Goal: Check status: Check status

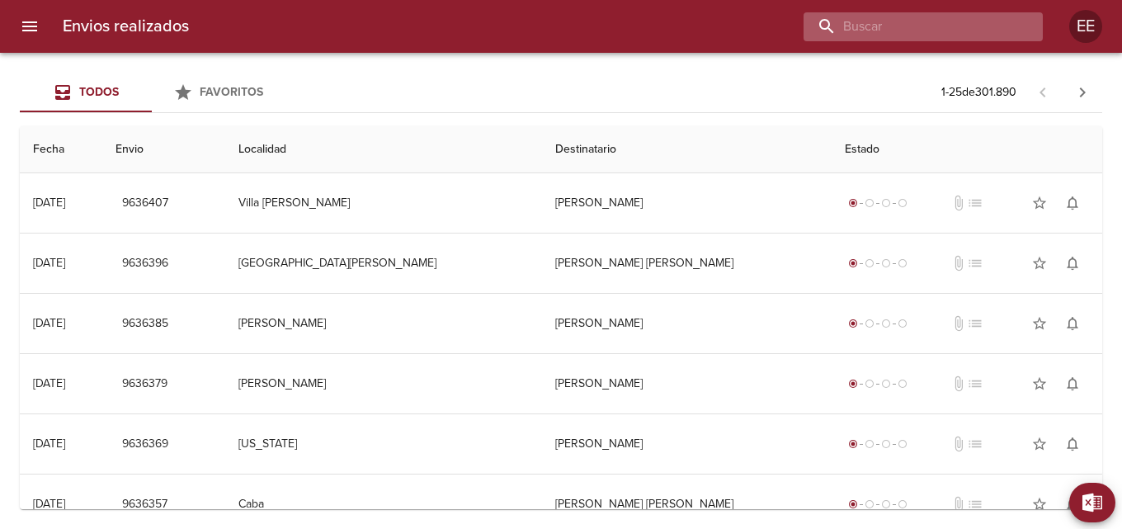
click at [932, 33] on input "buscar" at bounding box center [909, 26] width 211 height 29
type input "c"
type input "CONVERTI [PERSON_NAME]"
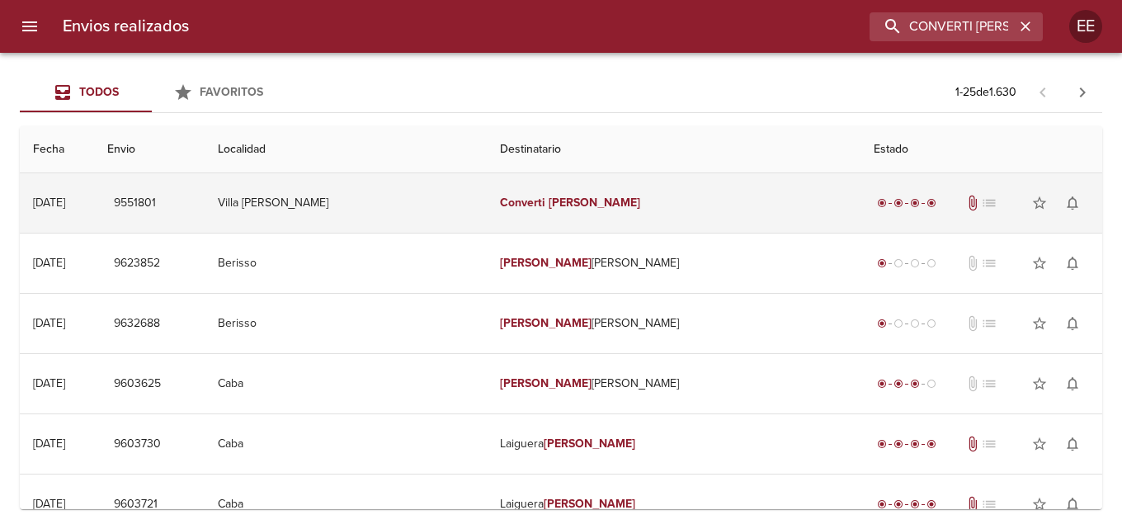
click at [594, 205] on td "Converti [PERSON_NAME]" at bounding box center [674, 202] width 374 height 59
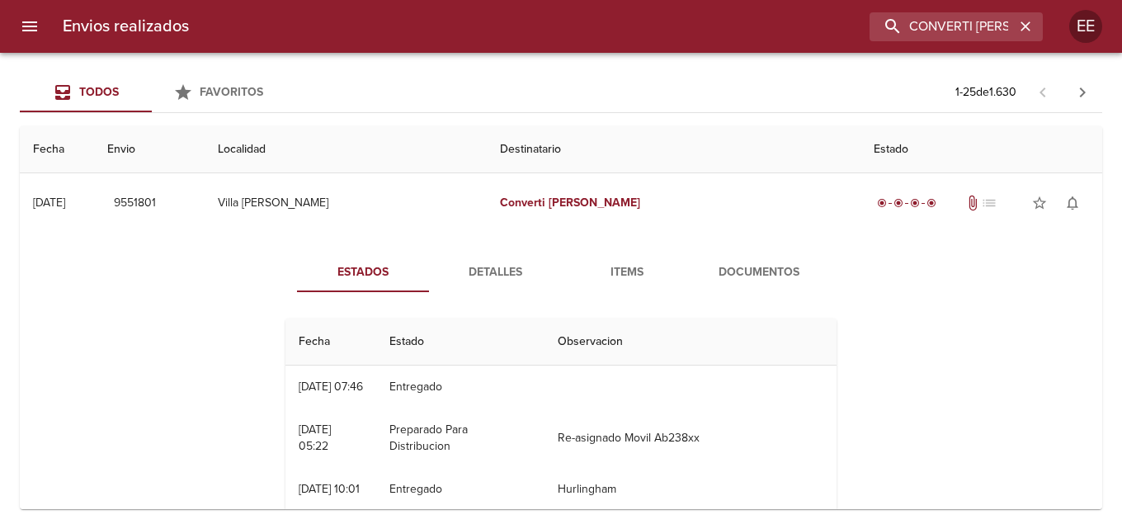
scroll to position [165, 0]
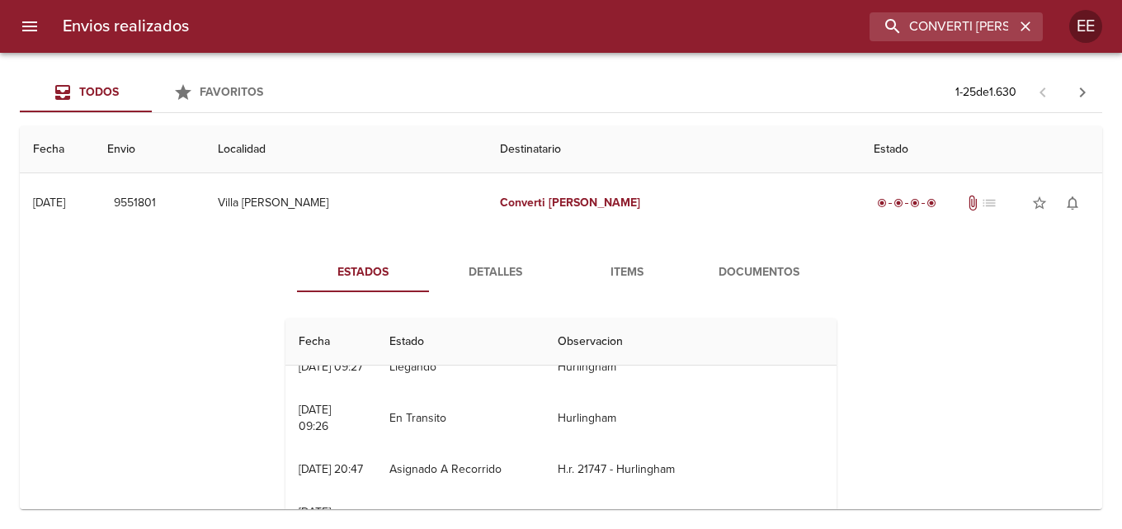
click at [488, 269] on span "Detalles" at bounding box center [495, 272] width 112 height 21
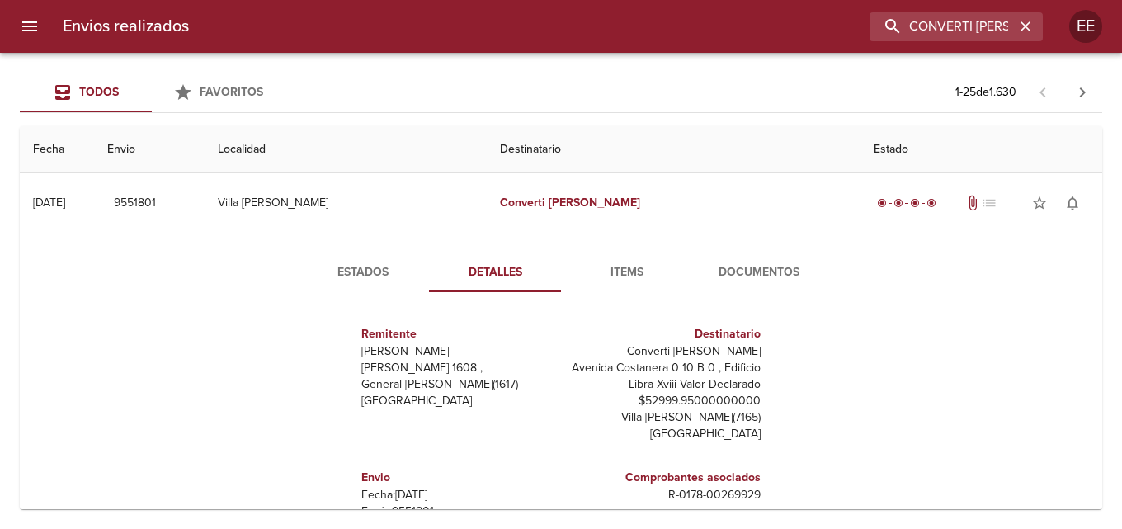
click at [631, 273] on span "Items" at bounding box center [627, 272] width 112 height 21
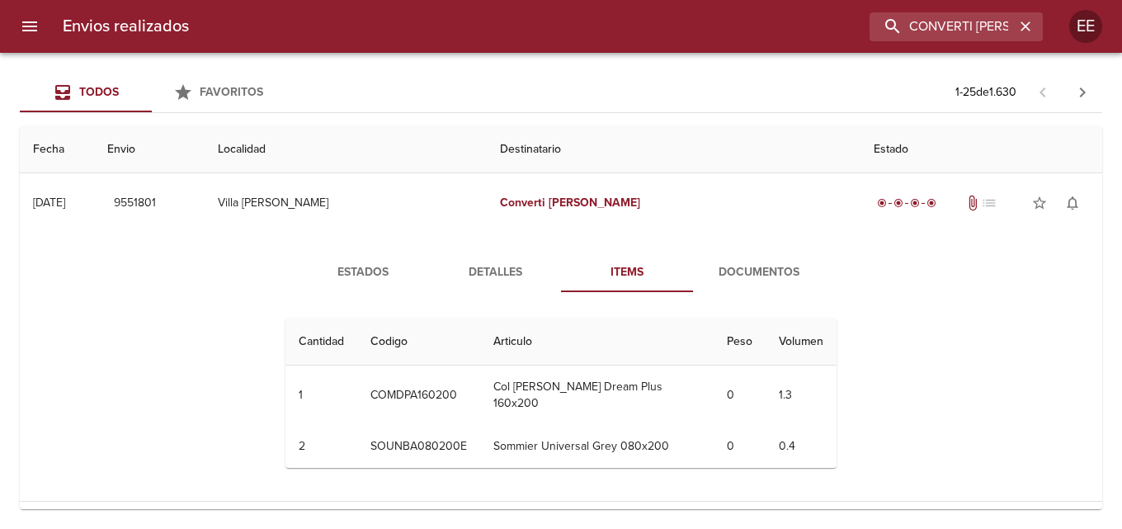
click at [753, 276] on span "Documentos" at bounding box center [759, 272] width 112 height 21
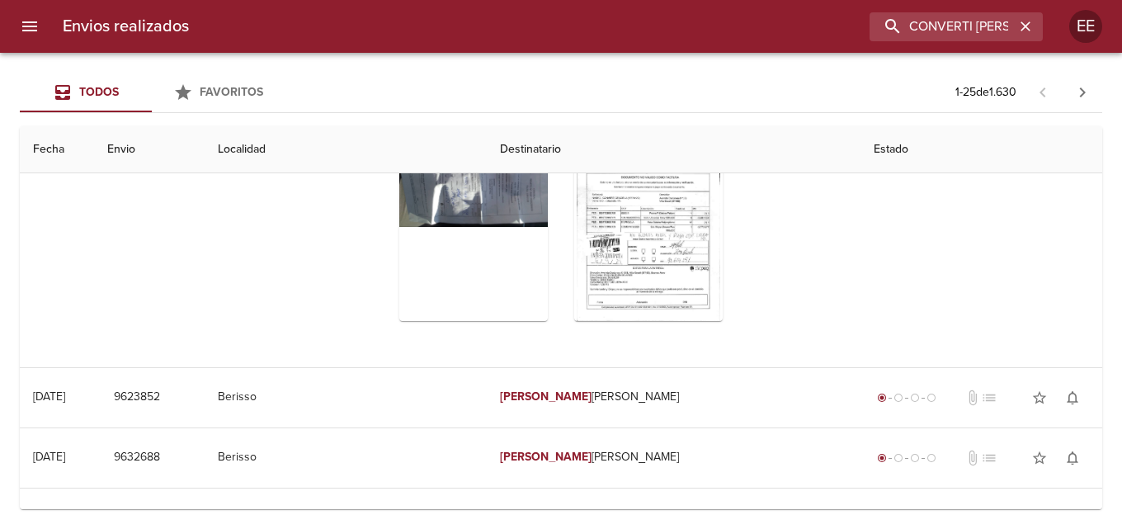
scroll to position [163, 0]
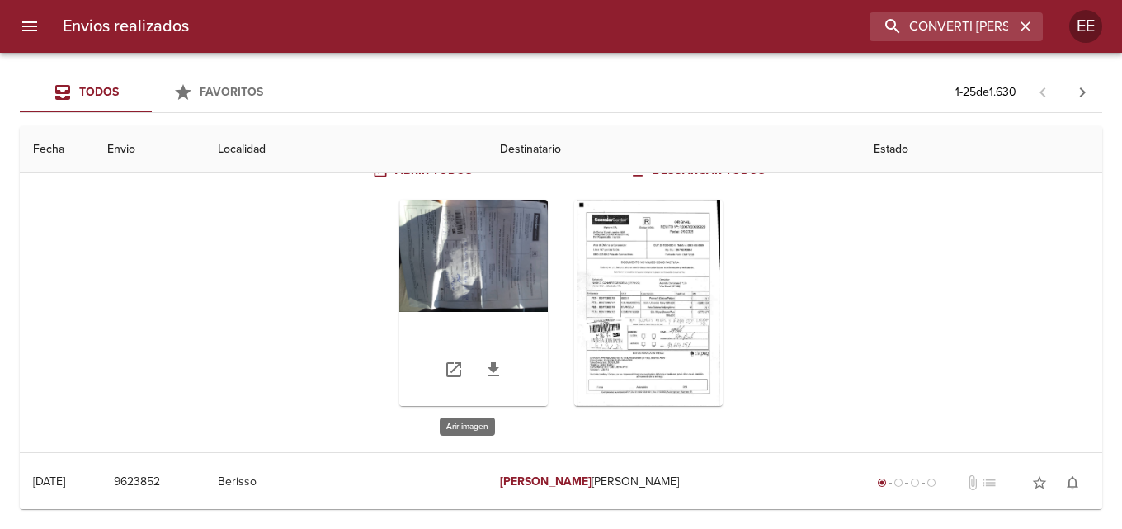
click at [522, 272] on div "Tabla de envíos del cliente" at bounding box center [473, 303] width 149 height 206
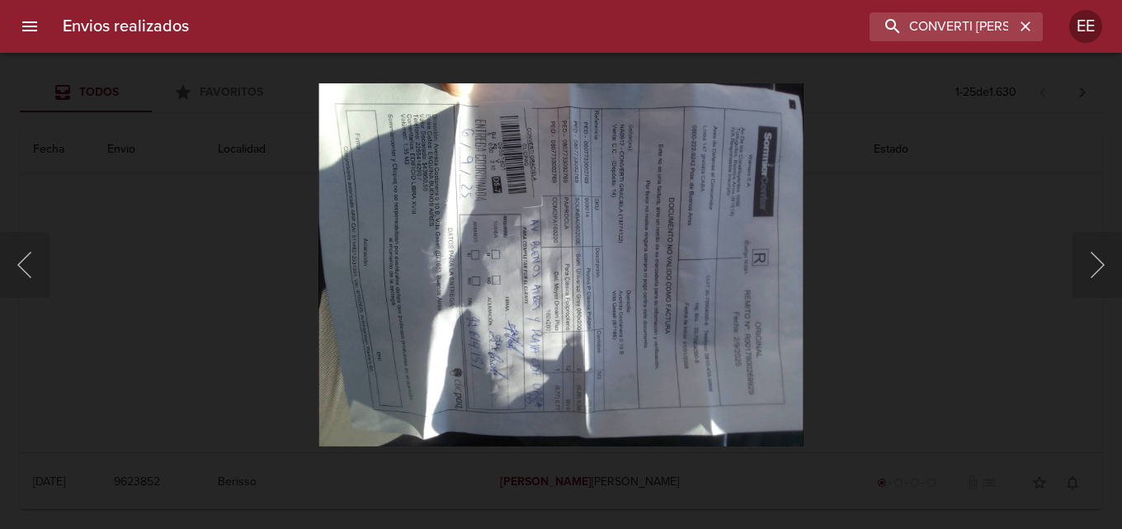
click at [522, 272] on img "Lightbox" at bounding box center [561, 265] width 485 height 364
click at [744, 343] on img "Lightbox" at bounding box center [561, 265] width 485 height 364
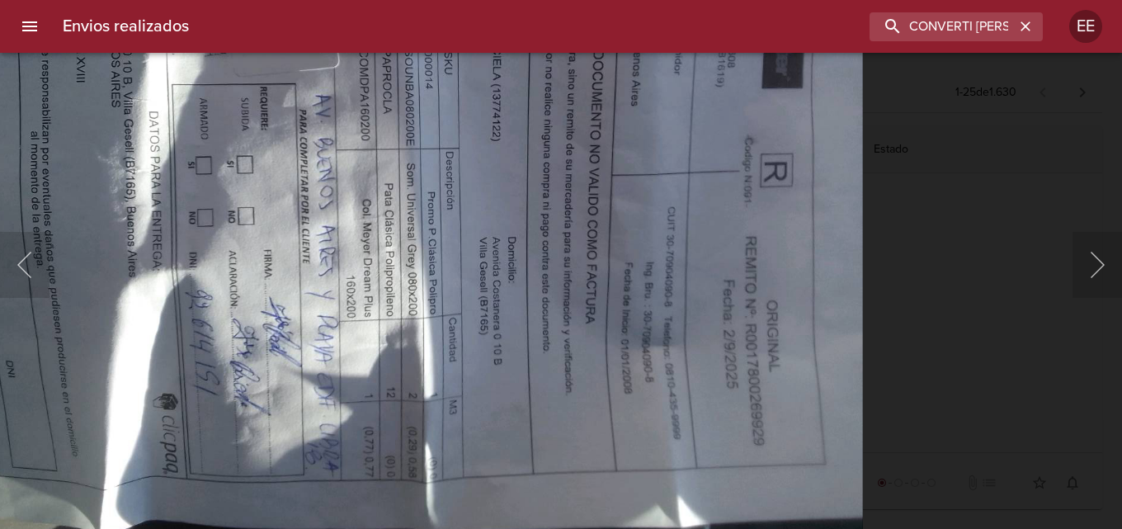
click at [673, 208] on img "Lightbox" at bounding box center [376, 184] width 975 height 731
click at [665, 208] on img "Lightbox" at bounding box center [376, 184] width 975 height 731
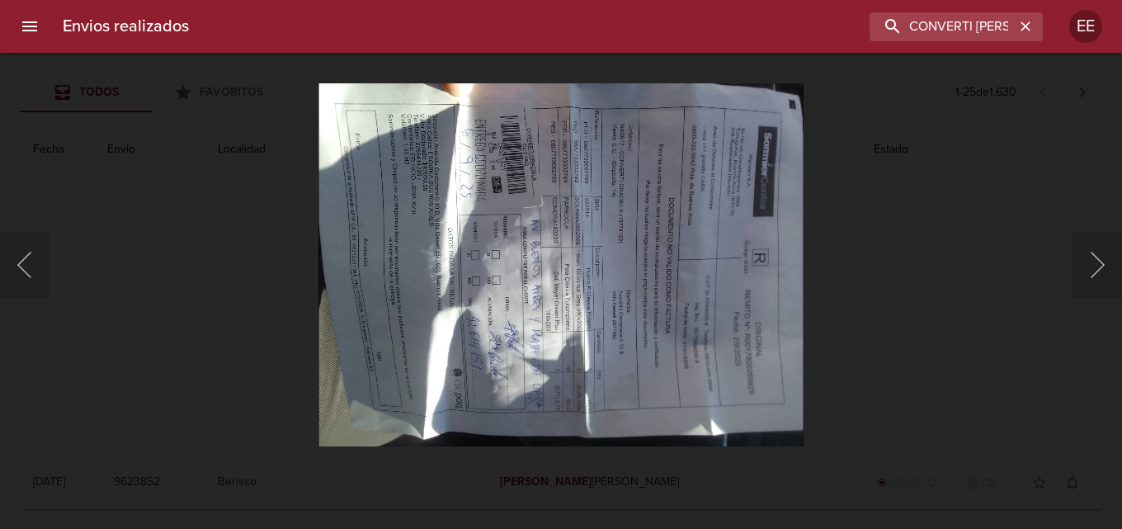
click at [63, 112] on div "Lightbox" at bounding box center [561, 264] width 1122 height 529
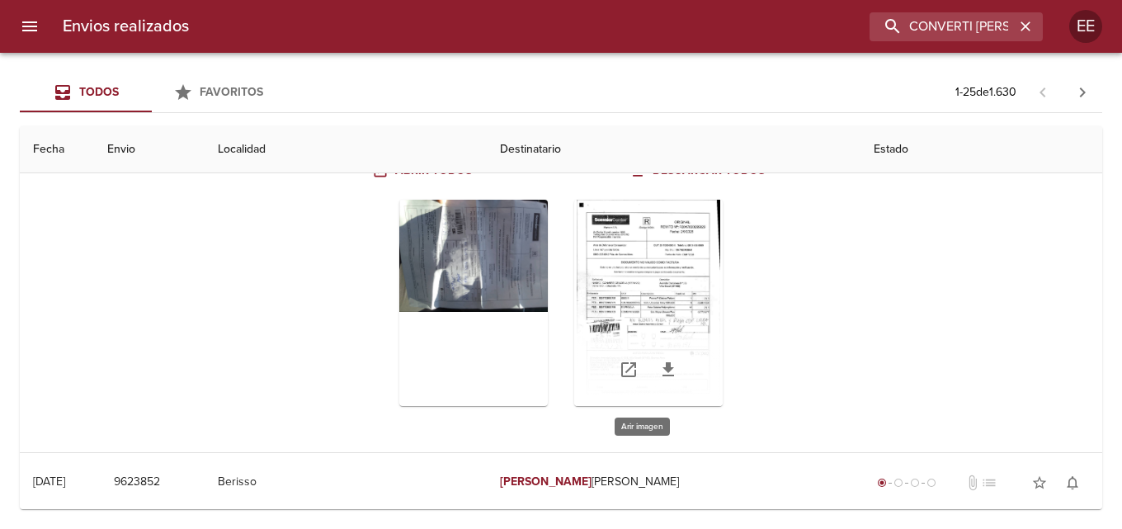
click at [631, 259] on div "Tabla de envíos del cliente" at bounding box center [648, 303] width 149 height 206
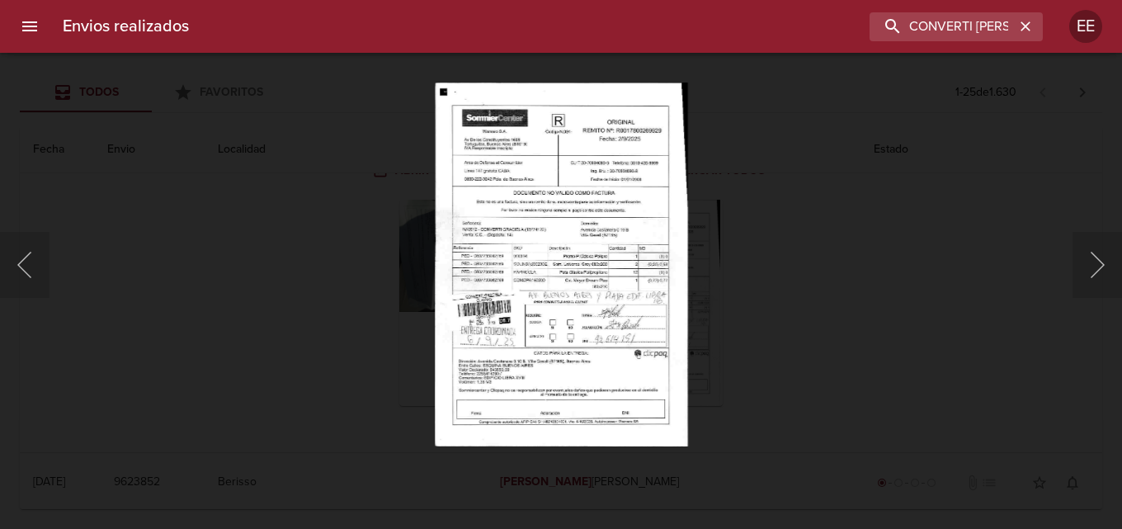
click at [668, 294] on img "Lightbox" at bounding box center [561, 265] width 253 height 364
click at [662, 291] on img "Lightbox" at bounding box center [561, 265] width 253 height 364
click at [599, 285] on img "Lightbox" at bounding box center [561, 265] width 253 height 364
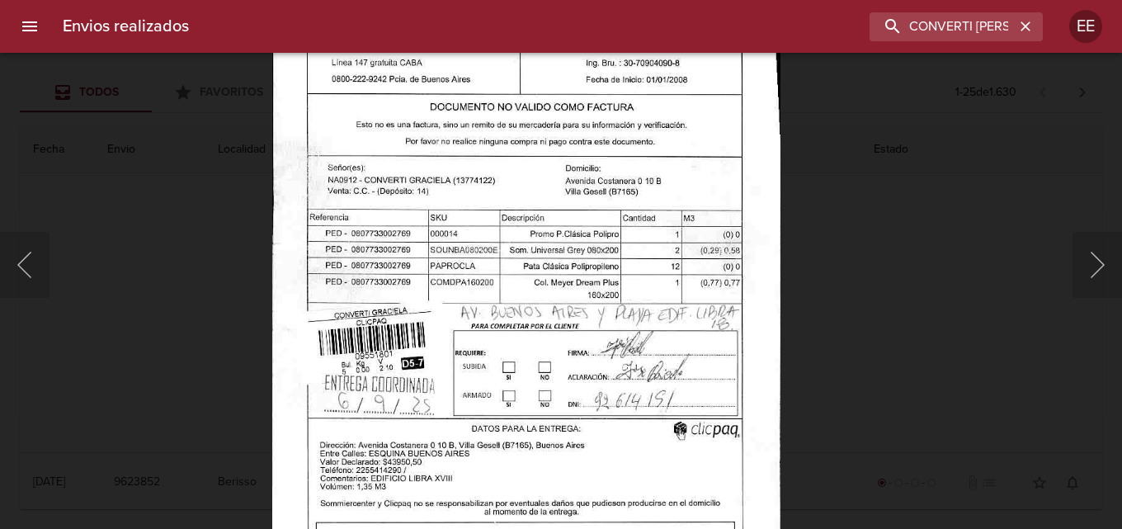
click at [673, 189] on img "Lightbox" at bounding box center [526, 250] width 508 height 731
click at [1026, 27] on icon "button" at bounding box center [1026, 26] width 10 height 10
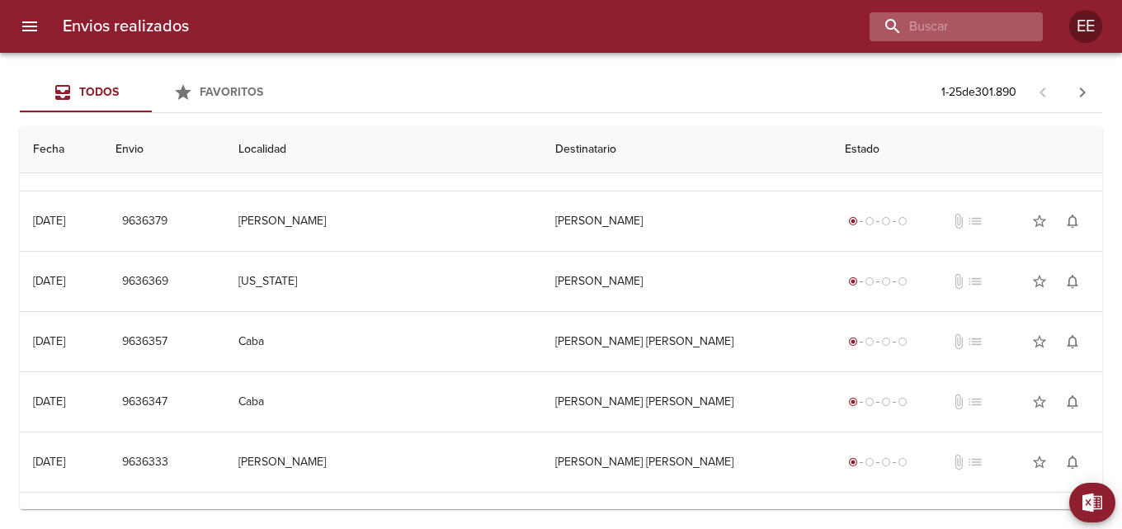
scroll to position [0, 0]
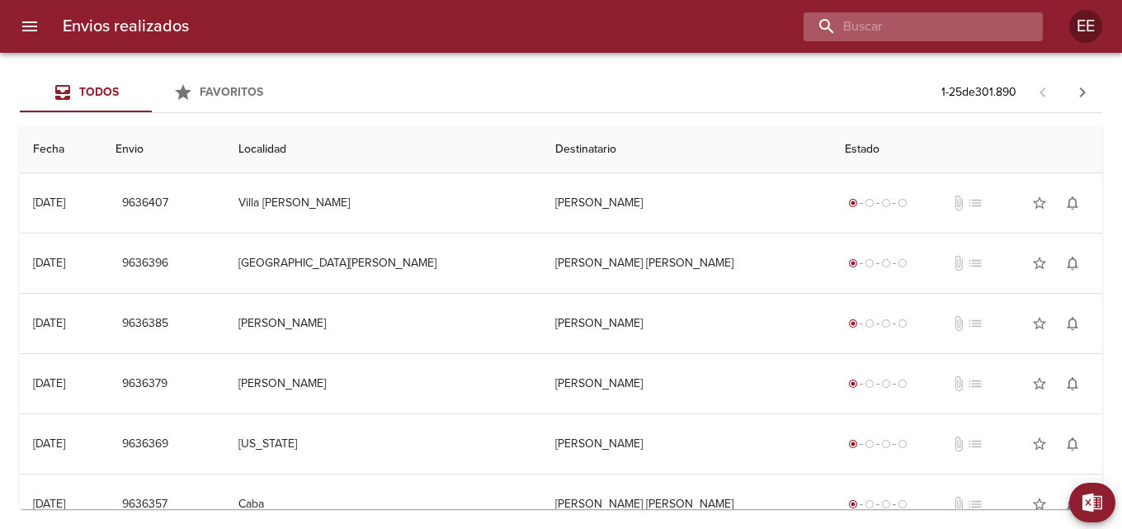
click at [979, 17] on input "buscar" at bounding box center [909, 26] width 211 height 29
type input "[PERSON_NAME] [PERSON_NAME]"
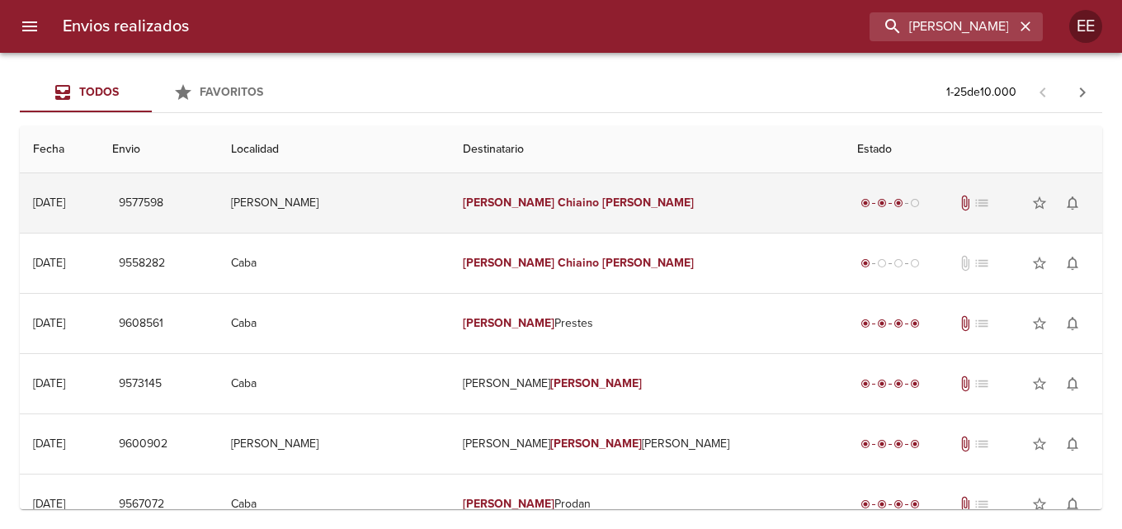
click at [658, 201] on td "[PERSON_NAME] [PERSON_NAME]" at bounding box center [647, 202] width 394 height 59
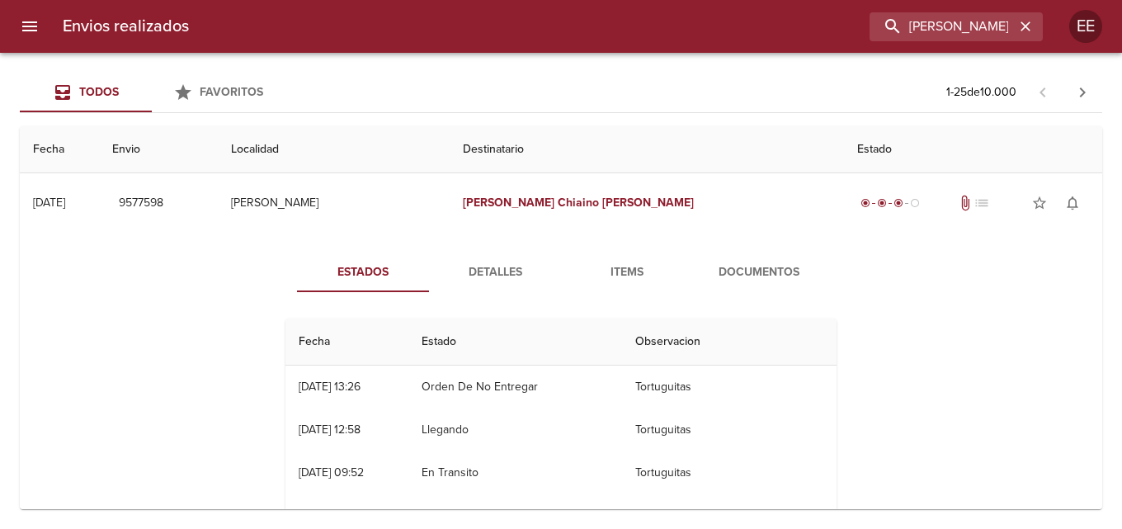
click at [757, 267] on span "Documentos" at bounding box center [759, 272] width 112 height 21
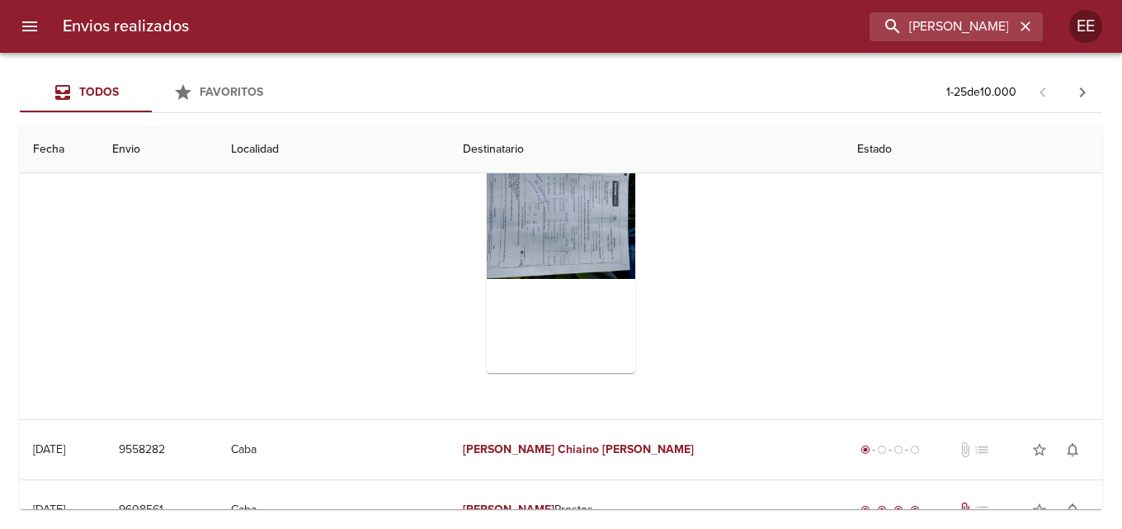
scroll to position [83, 0]
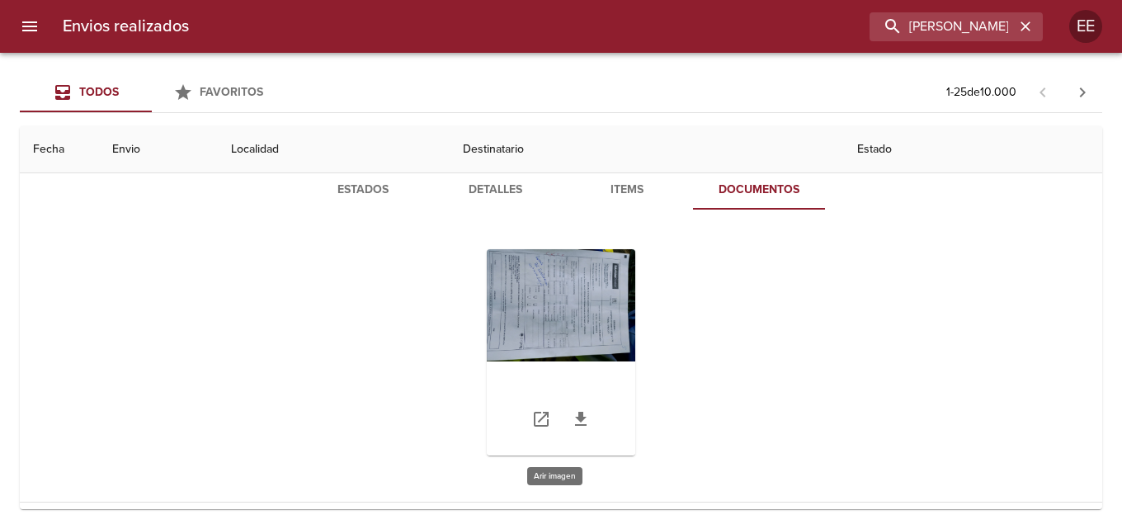
click at [544, 324] on div "Tabla de envíos del cliente" at bounding box center [561, 352] width 149 height 206
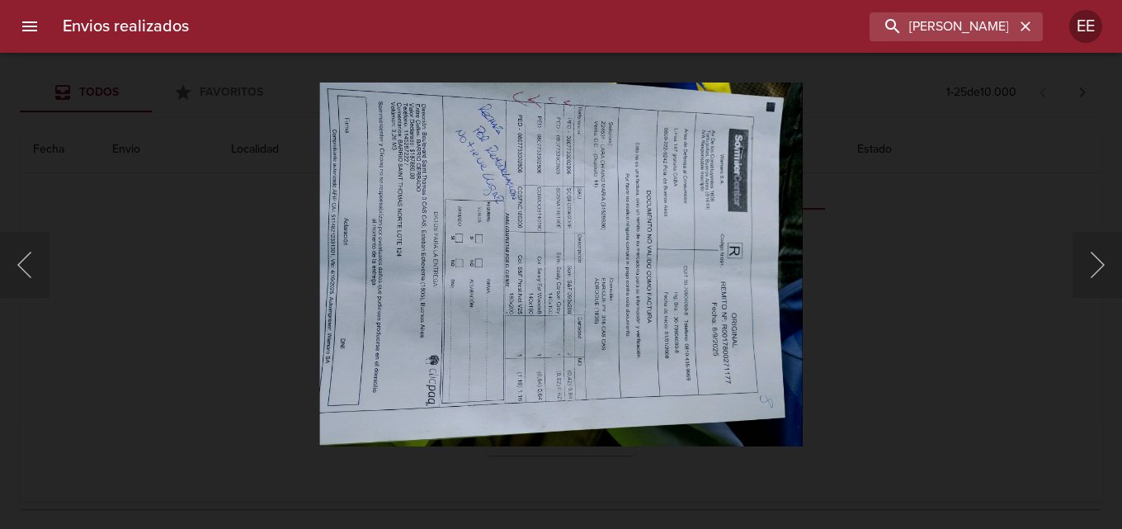
click at [626, 319] on img "Lightbox" at bounding box center [561, 265] width 484 height 364
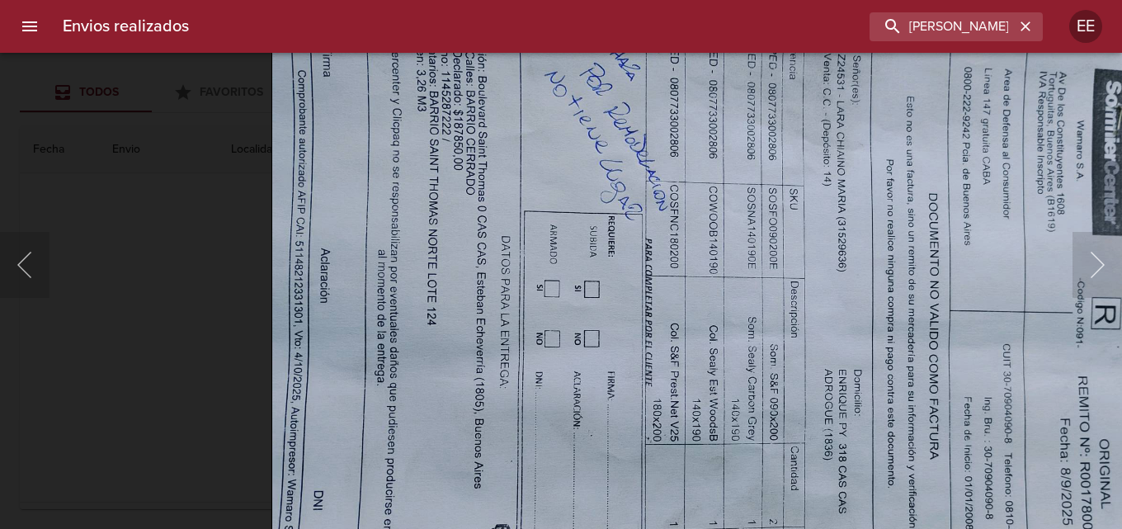
click at [586, 424] on img "Lightbox" at bounding box center [757, 341] width 971 height 731
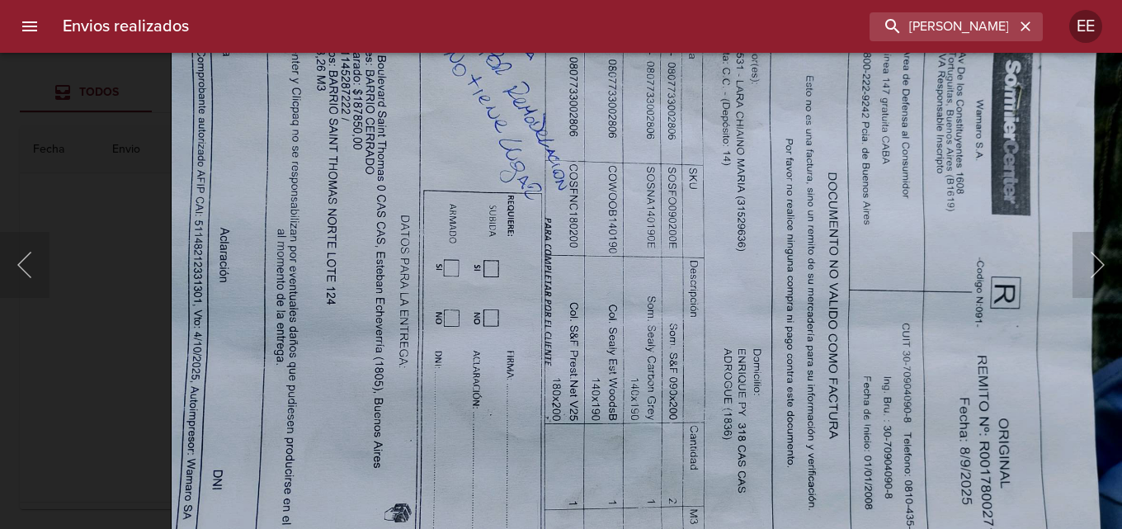
click at [699, 294] on img "Lightbox" at bounding box center [656, 320] width 971 height 731
click at [134, 159] on div "Lightbox" at bounding box center [561, 264] width 1122 height 529
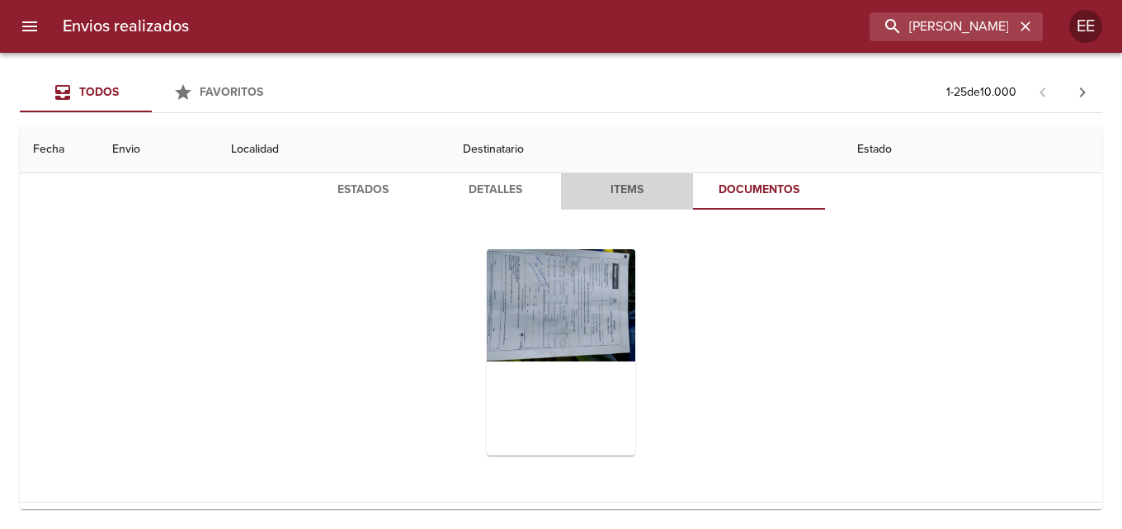
click at [621, 182] on span "Items" at bounding box center [627, 190] width 112 height 21
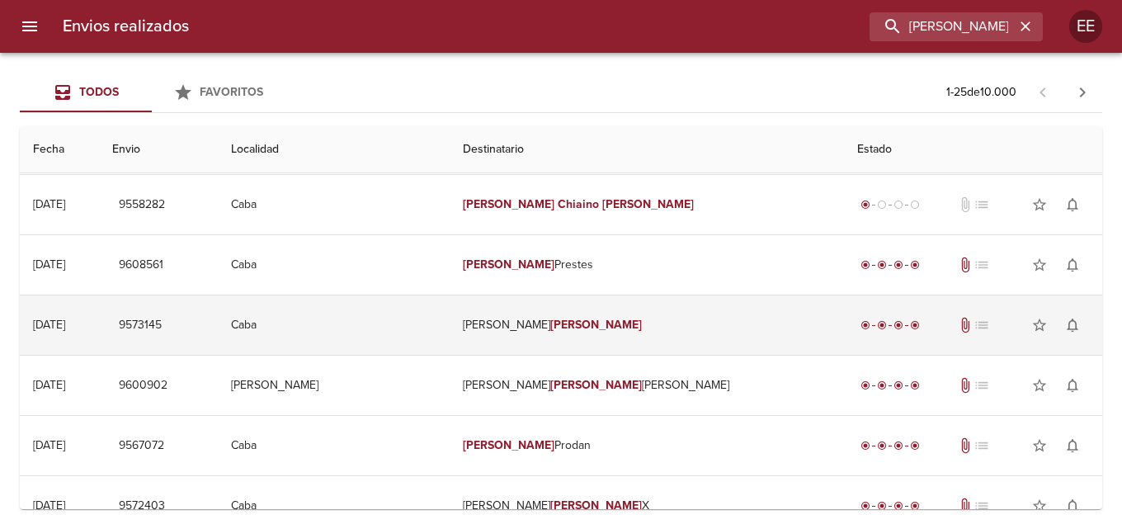
scroll to position [330, 0]
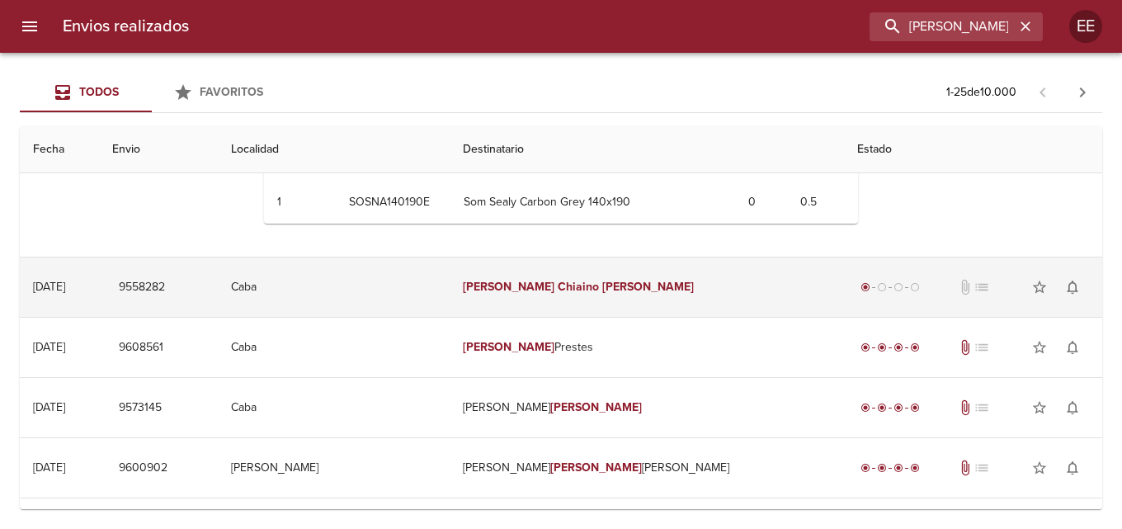
click at [675, 281] on td "[PERSON_NAME] [PERSON_NAME]" at bounding box center [647, 286] width 394 height 59
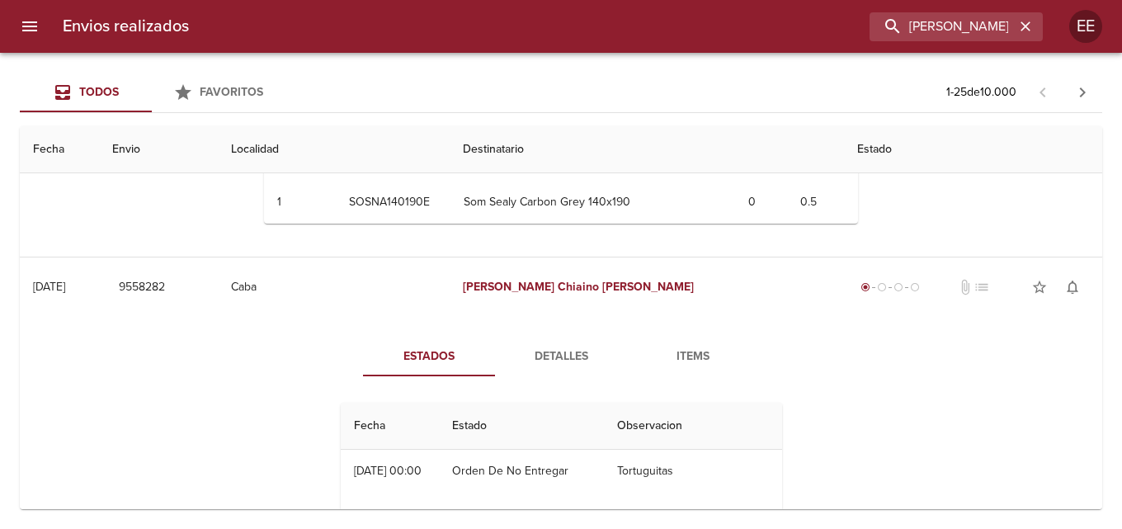
scroll to position [413, 0]
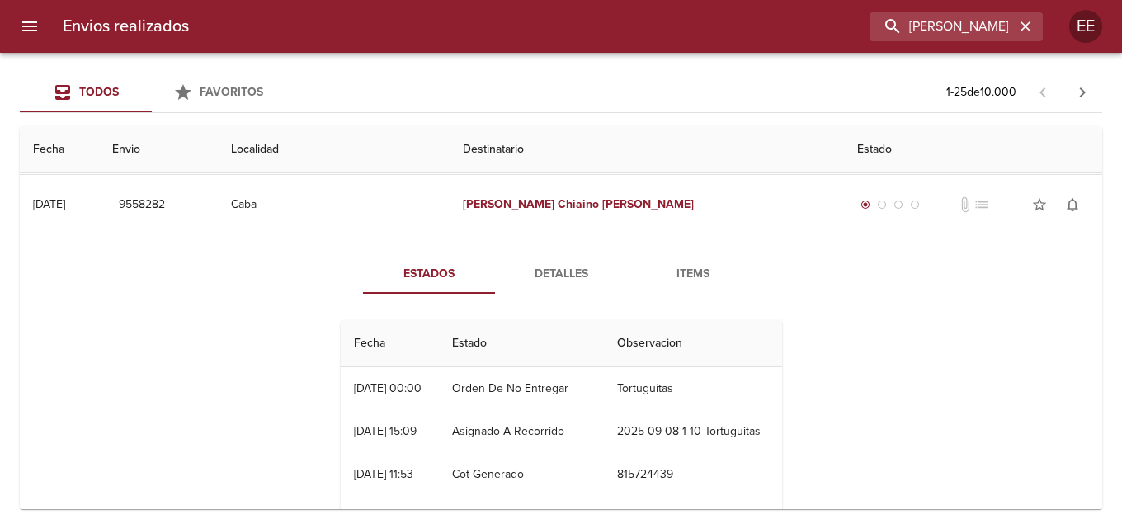
click at [678, 264] on span "Items" at bounding box center [693, 274] width 112 height 21
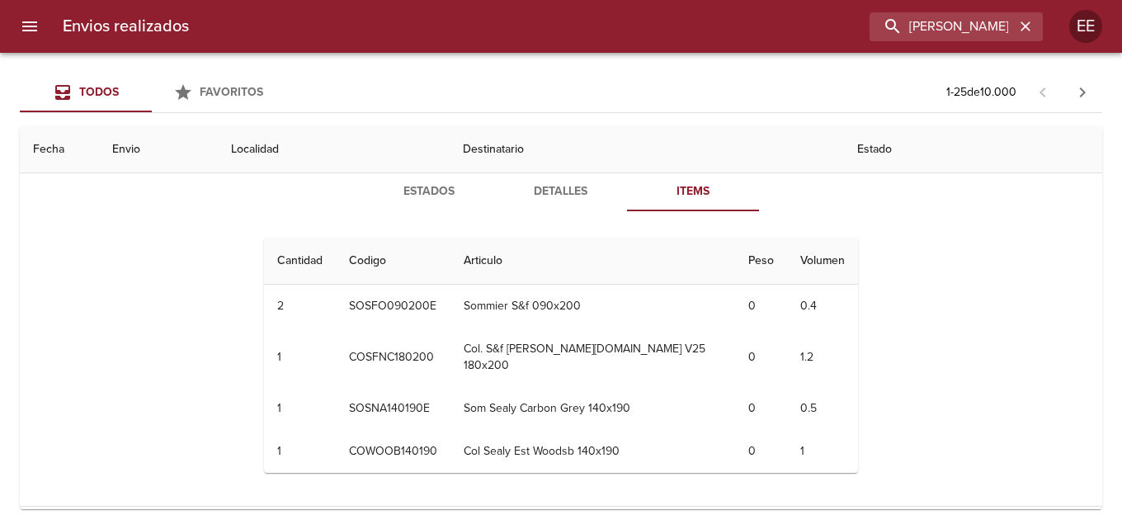
scroll to position [0, 0]
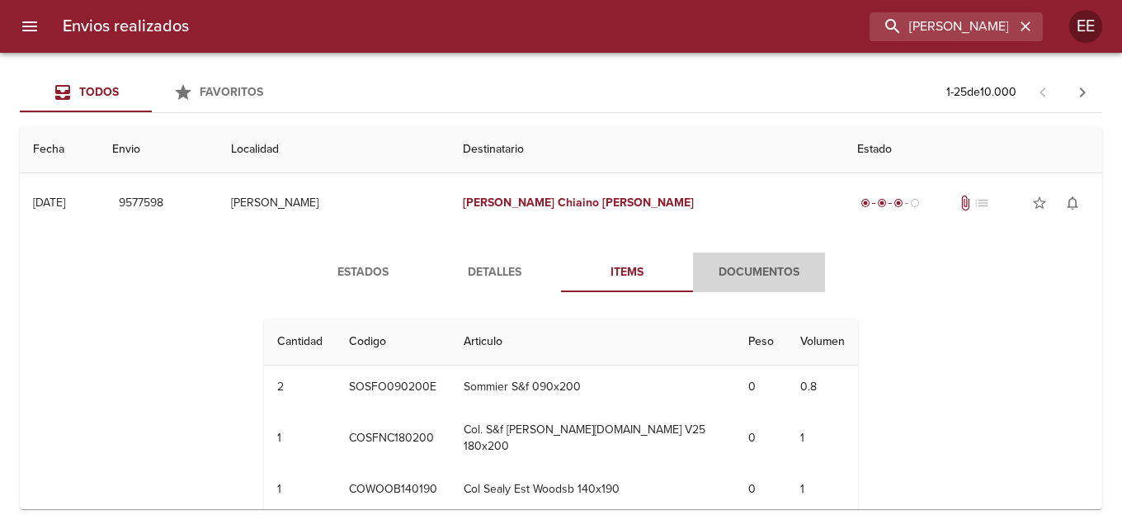
click at [744, 267] on span "Documentos" at bounding box center [759, 272] width 112 height 21
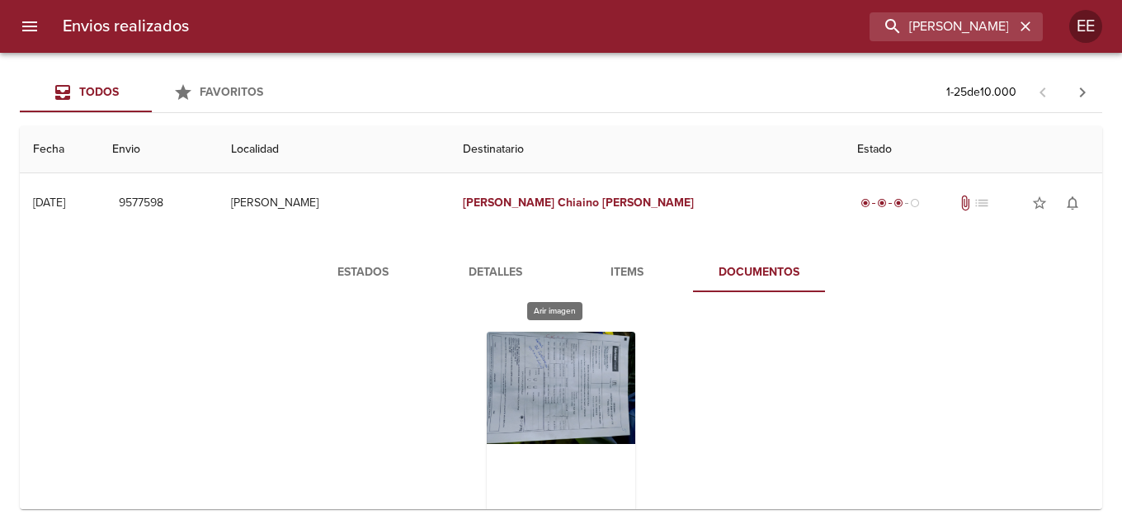
click at [597, 404] on div "Tabla de envíos del cliente" at bounding box center [561, 435] width 149 height 206
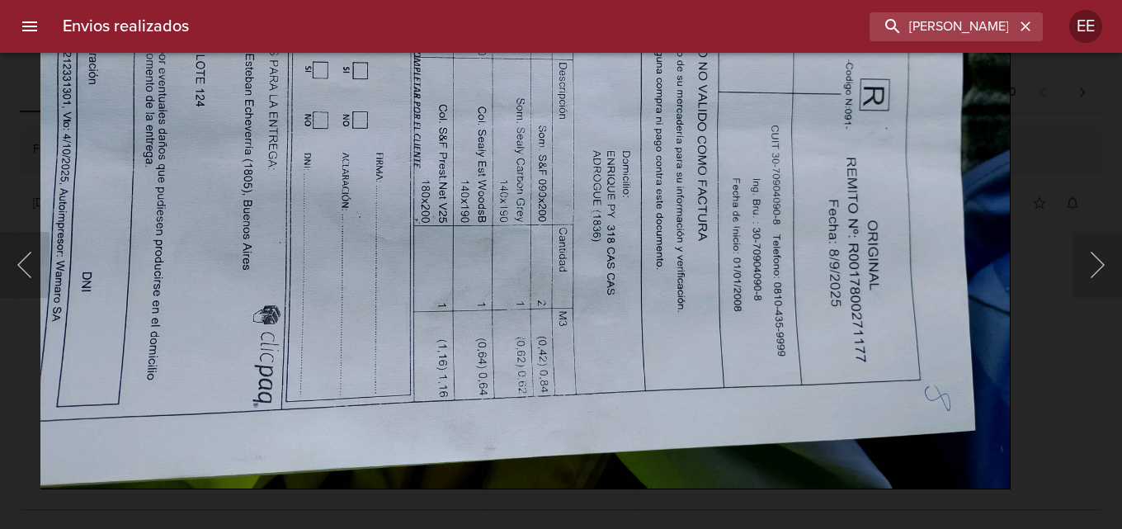
click at [588, 138] on img "Lightbox" at bounding box center [525, 123] width 971 height 731
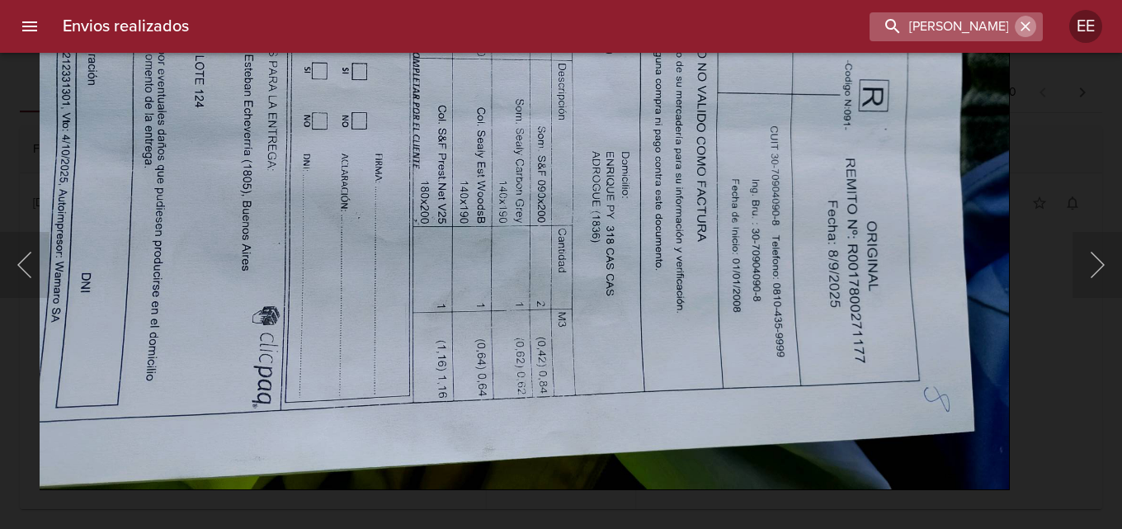
click at [1029, 26] on icon "button" at bounding box center [1026, 26] width 17 height 17
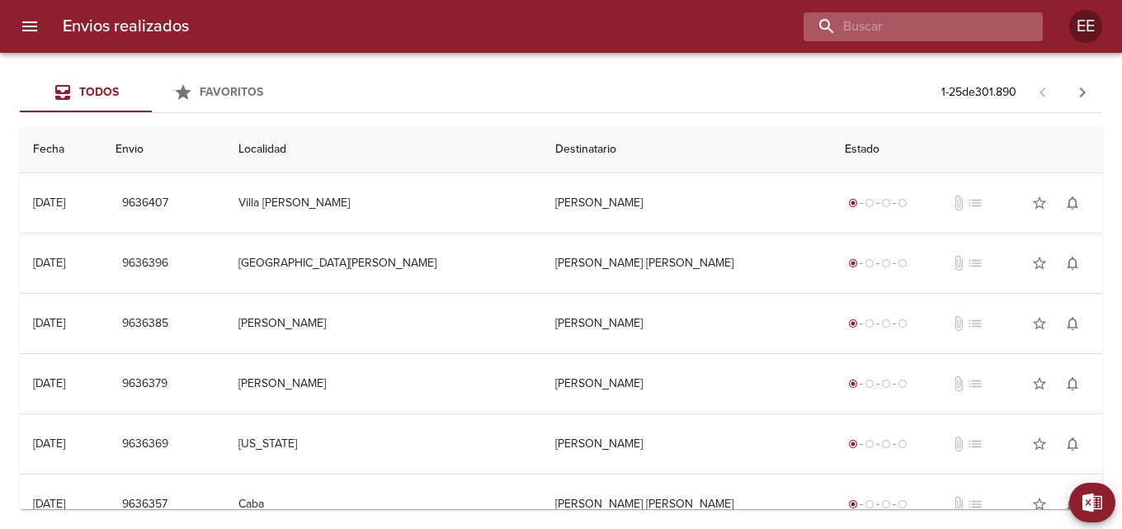
click at [956, 20] on input "buscar" at bounding box center [909, 26] width 211 height 29
type input "v"
type input "[PERSON_NAME]"
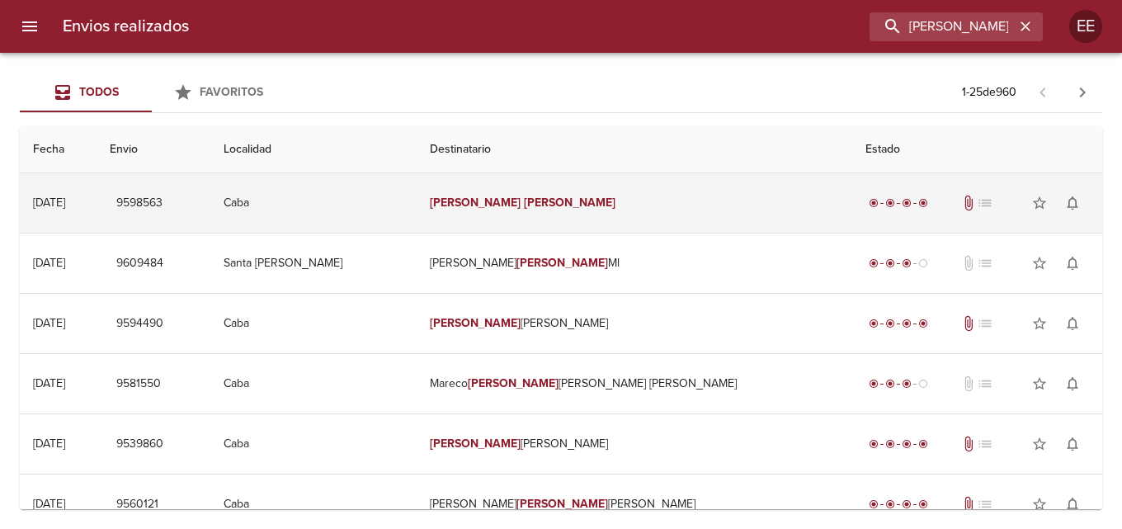
click at [713, 202] on td "[PERSON_NAME]" at bounding box center [635, 202] width 436 height 59
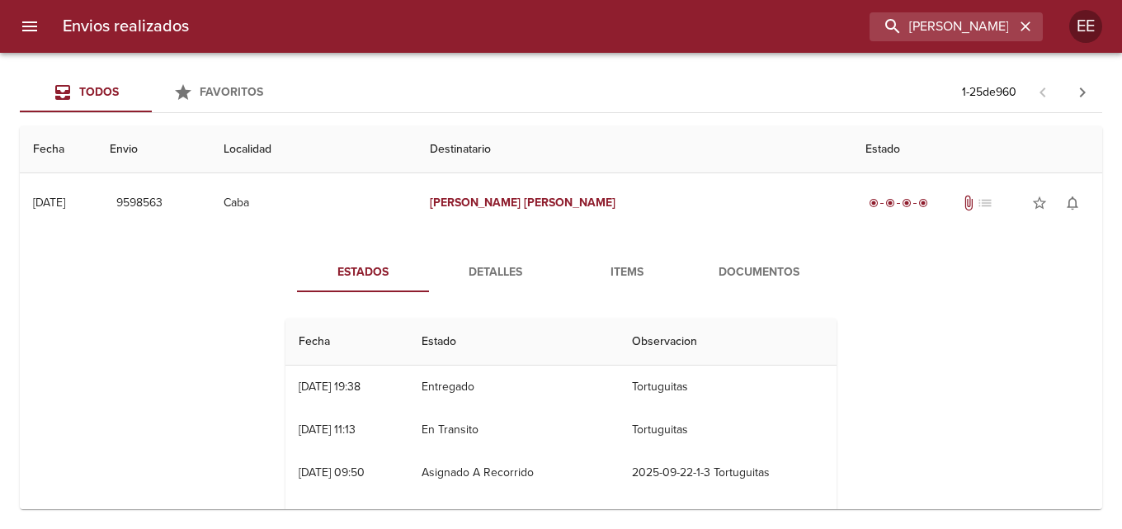
click at [483, 280] on span "Detalles" at bounding box center [495, 272] width 112 height 21
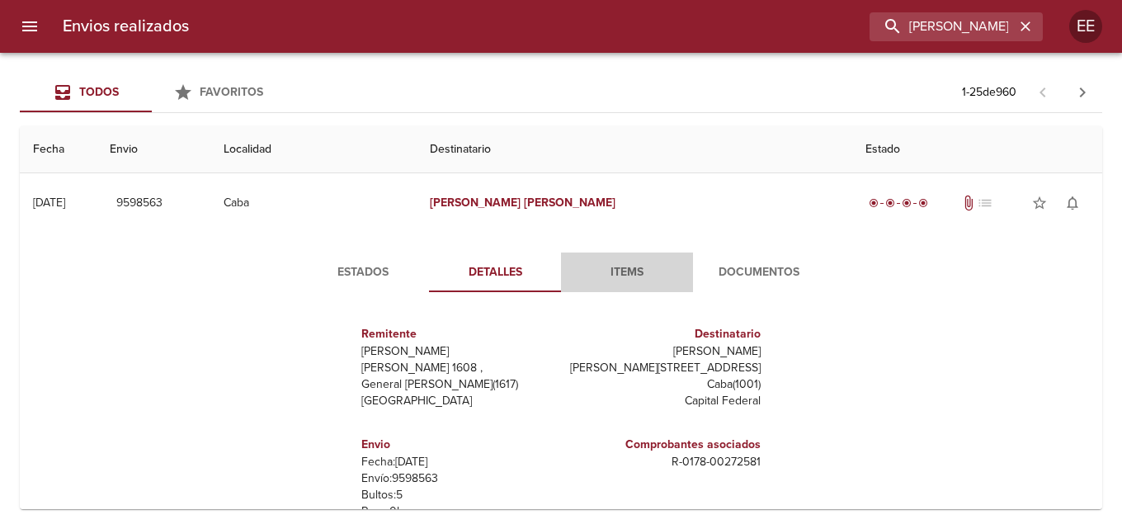
click at [629, 274] on span "Items" at bounding box center [627, 272] width 112 height 21
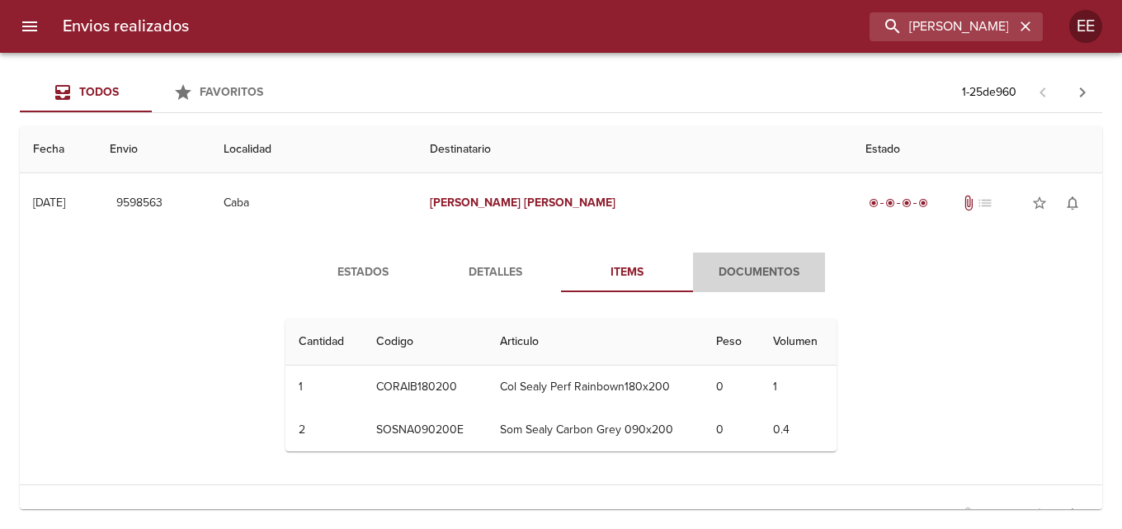
click at [767, 278] on span "Documentos" at bounding box center [759, 272] width 112 height 21
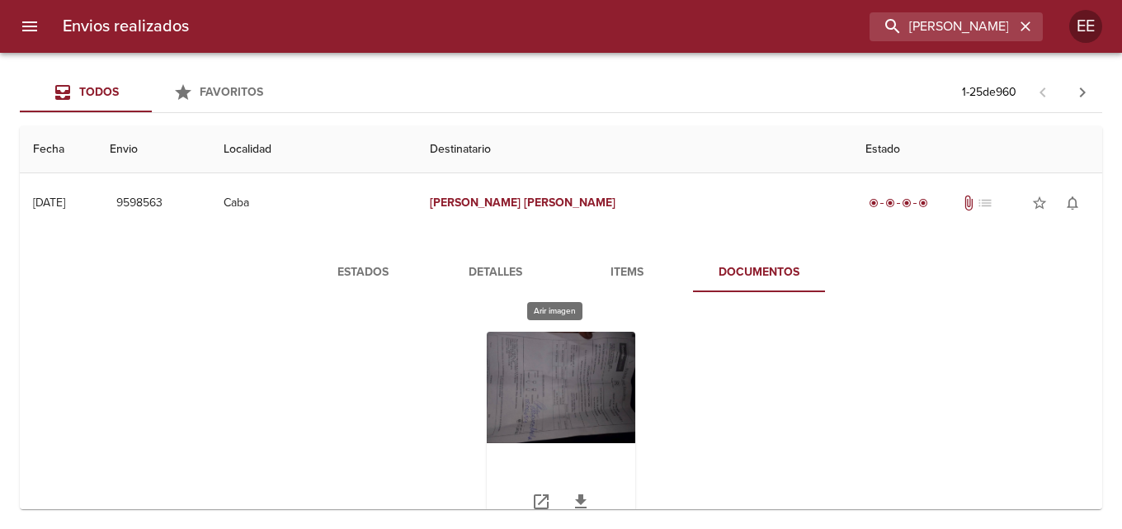
click at [573, 389] on div "Tabla de envíos del cliente" at bounding box center [561, 435] width 149 height 206
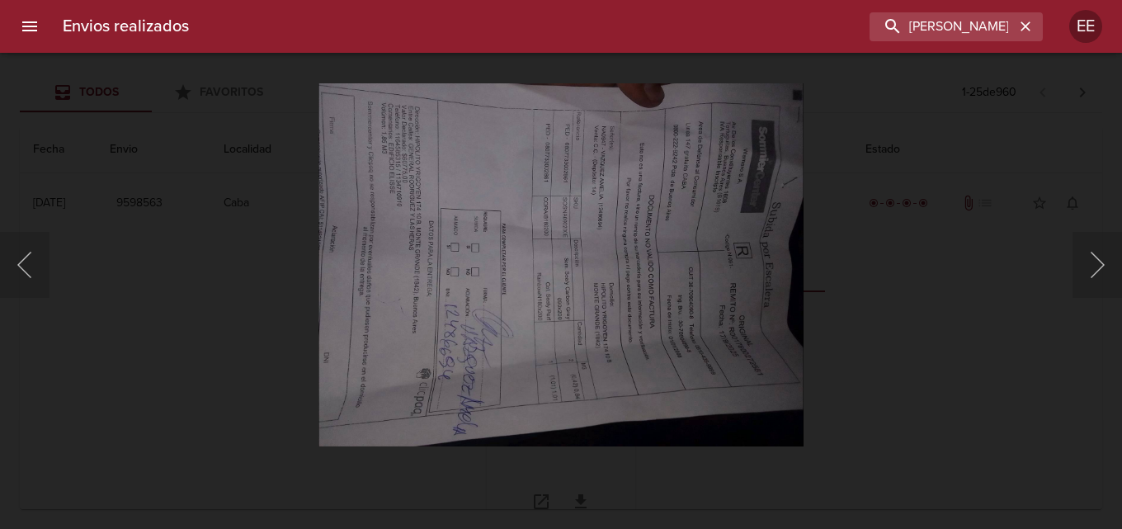
click at [573, 389] on img "Lightbox" at bounding box center [561, 265] width 485 height 364
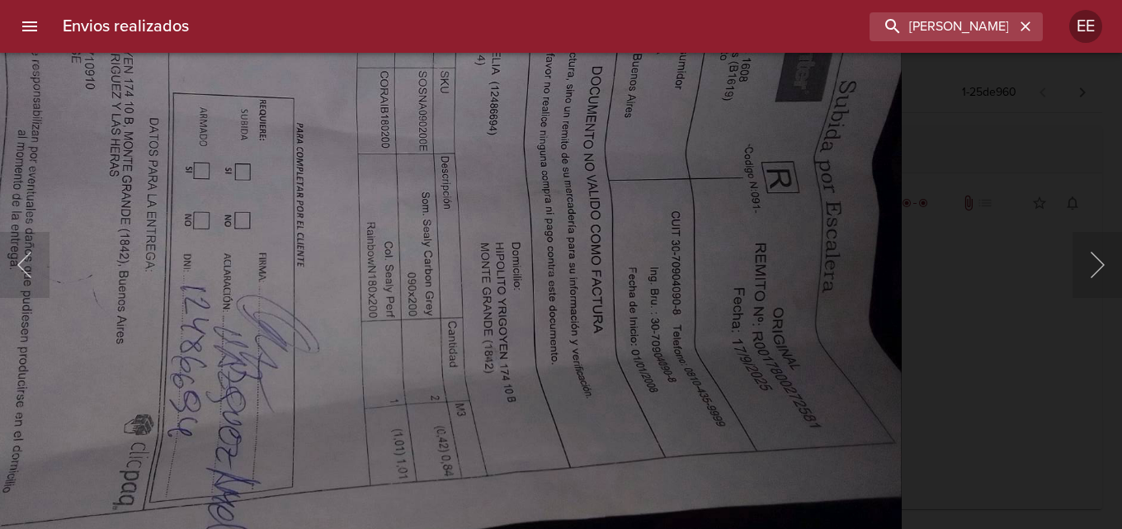
click at [565, 309] on img "Lightbox" at bounding box center [415, 206] width 975 height 731
click at [925, 166] on div "Lightbox" at bounding box center [561, 264] width 1122 height 529
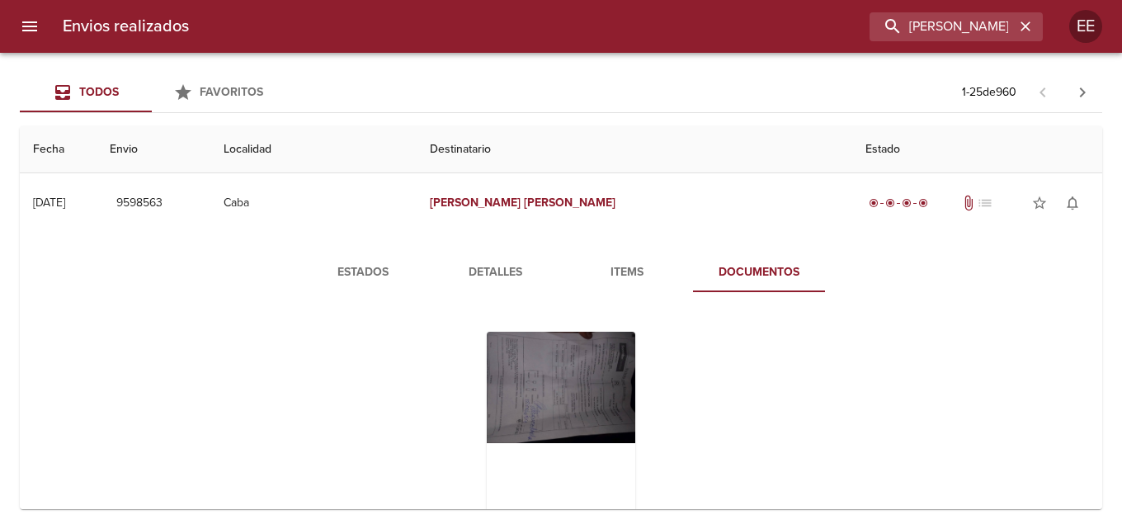
click at [923, 165] on th "Estado" at bounding box center [977, 149] width 250 height 47
click at [584, 357] on div "Tabla de envíos del cliente" at bounding box center [561, 435] width 149 height 206
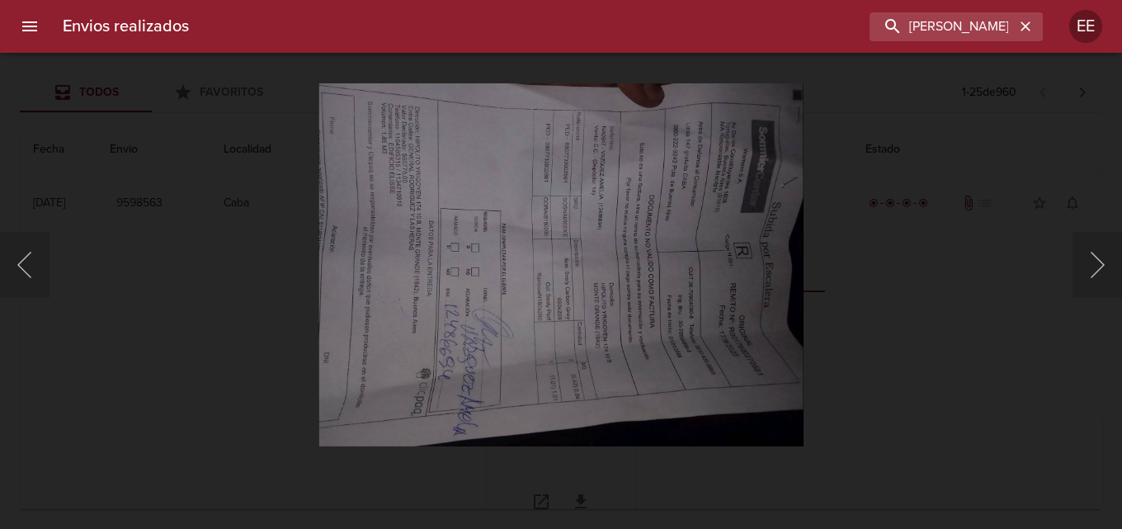
click at [584, 357] on img "Lightbox" at bounding box center [561, 265] width 485 height 364
